Goal: Information Seeking & Learning: Learn about a topic

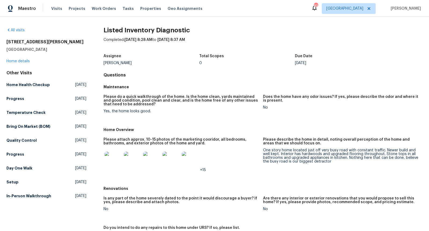
click at [25, 41] on h2 "1210 Aragon Beach Rd" at bounding box center [46, 41] width 80 height 5
copy h2 "1210 Aragon Beach Rd"
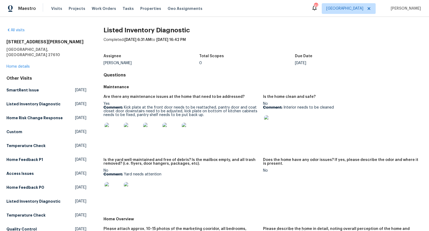
click at [32, 41] on h2 "320 Gilman Ln Unit 110" at bounding box center [46, 41] width 80 height 5
copy h2 "320 Gilman Ln Unit 110"
click at [25, 65] on link "Home details" at bounding box center [17, 67] width 23 height 4
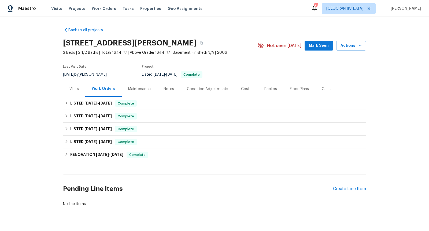
click at [73, 91] on div "Visits" at bounding box center [73, 89] width 9 height 5
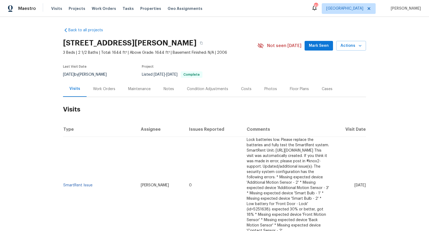
drag, startPoint x: 87, startPoint y: 90, endPoint x: 98, endPoint y: 94, distance: 11.4
click at [87, 90] on div "Work Orders" at bounding box center [104, 89] width 35 height 16
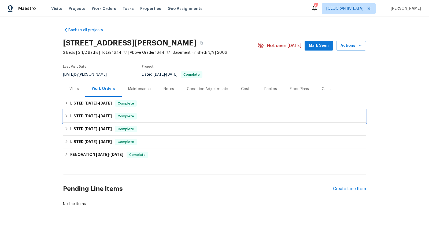
click at [156, 112] on div "LISTED 7/14/25 - 7/16/25 Complete" at bounding box center [214, 116] width 303 height 13
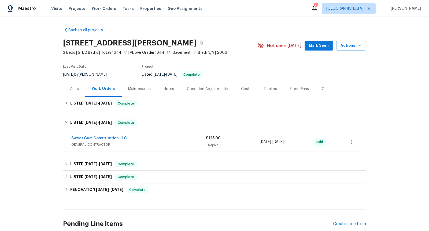
click at [159, 110] on div "Back to all projects 320 Gilman Ln Unit 110, Raleigh, NC 27610 3 Beds | 2 1/2 B…" at bounding box center [214, 134] width 303 height 223
click at [166, 134] on div "Sweet Gum Construction LLC GENERAL_CONTRACTOR $125.00 1 Repair 7/15/2025 - 7/16…" at bounding box center [214, 142] width 299 height 19
click at [167, 138] on div "Sweet Gum Construction LLC" at bounding box center [138, 139] width 134 height 6
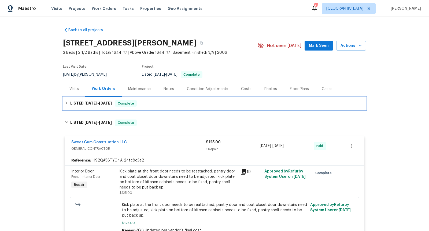
click at [161, 104] on div "LISTED 8/8/25 - 8/15/25 Complete" at bounding box center [214, 103] width 299 height 6
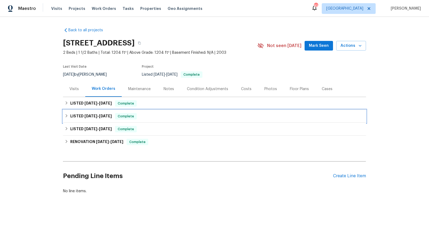
click at [158, 115] on div "LISTED [DATE] - [DATE] Complete" at bounding box center [214, 116] width 299 height 6
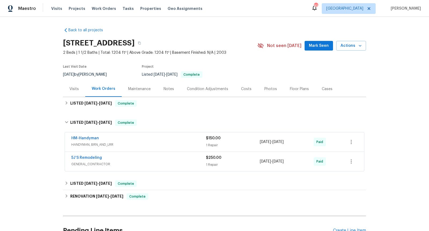
click at [160, 159] on div "5J’S Remodeling" at bounding box center [138, 158] width 134 height 6
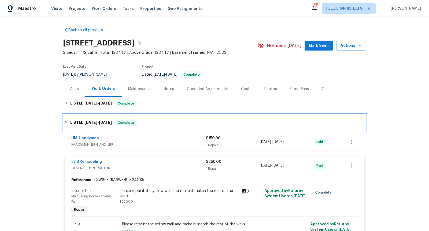
click at [71, 121] on h6 "LISTED [DATE] - [DATE]" at bounding box center [91, 123] width 42 height 6
